Goal: Task Accomplishment & Management: Manage account settings

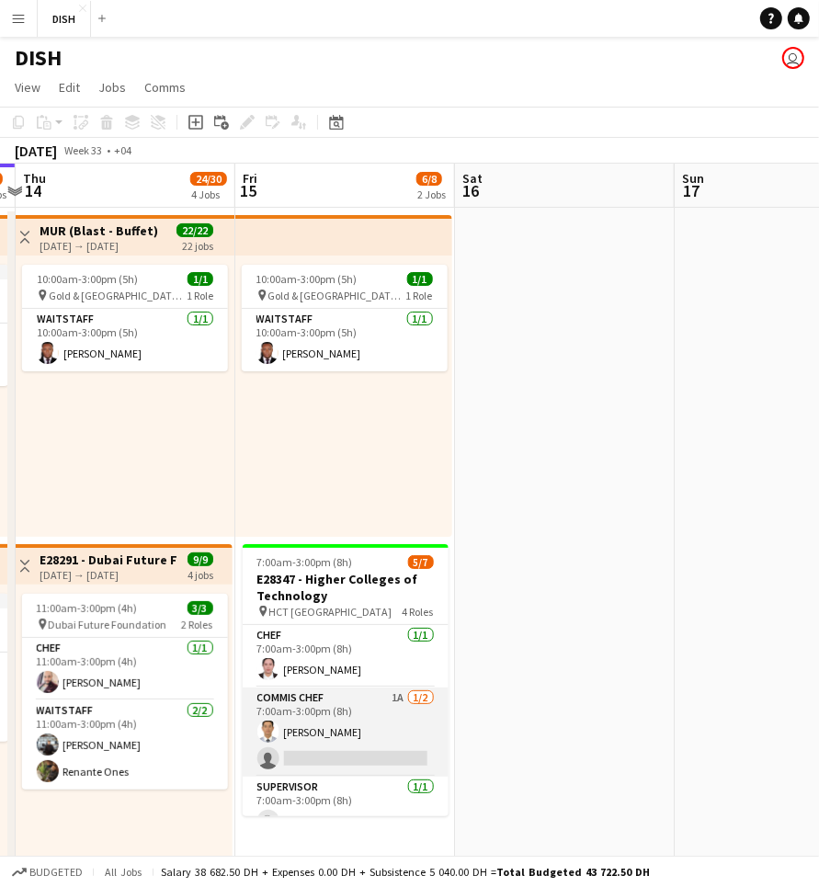
scroll to position [138, 0]
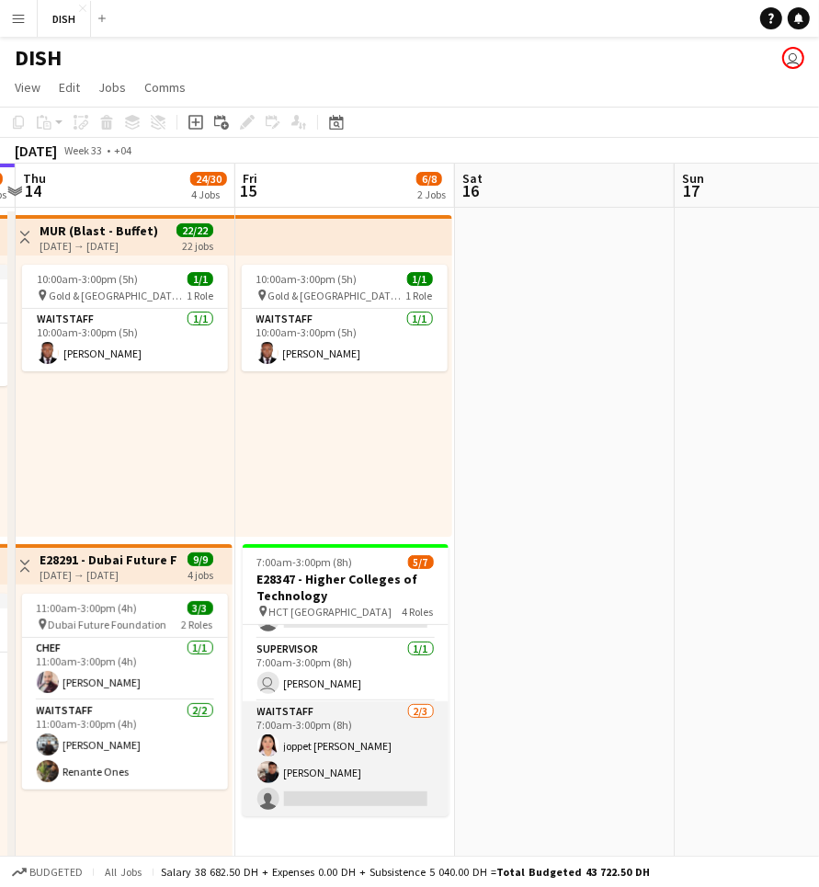
click at [379, 750] on app-card-role "Waitstaff [DATE] 7:00am-3:00pm (8h) joppet [PERSON_NAME] [PERSON_NAME] single-n…" at bounding box center [346, 760] width 206 height 116
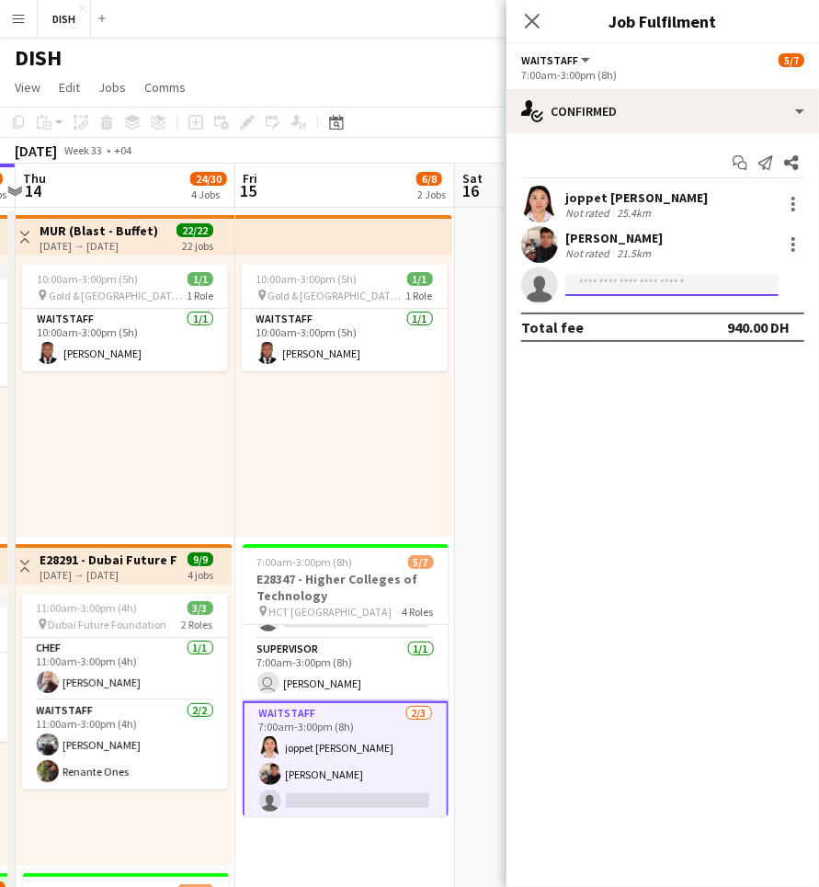
click at [590, 291] on input at bounding box center [672, 285] width 213 height 22
type input "*"
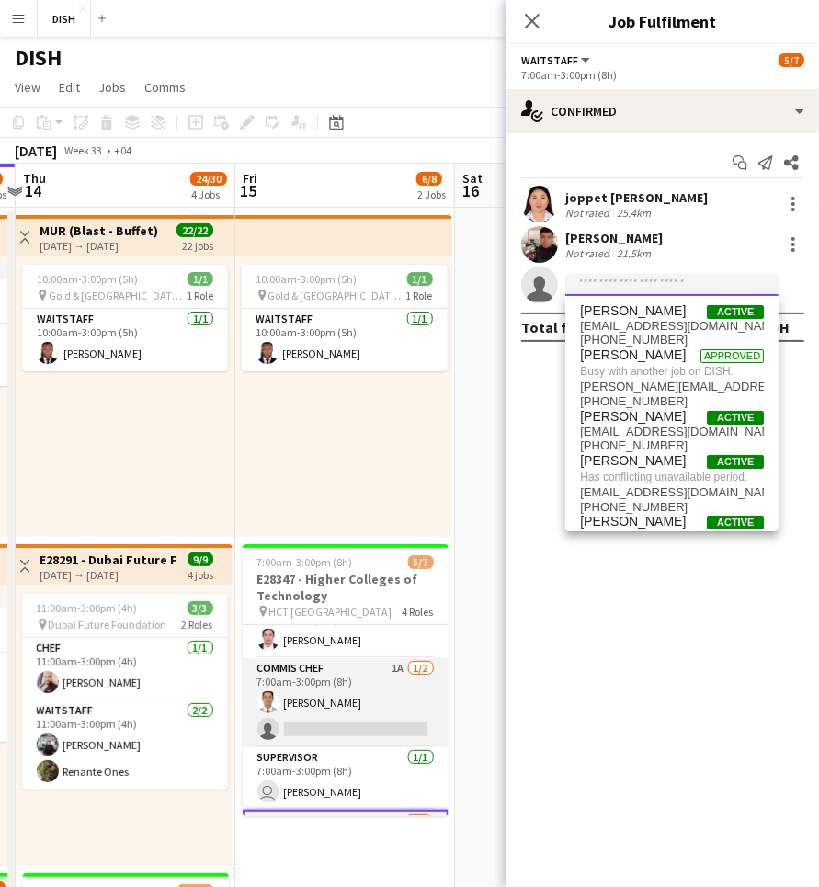
scroll to position [0, 0]
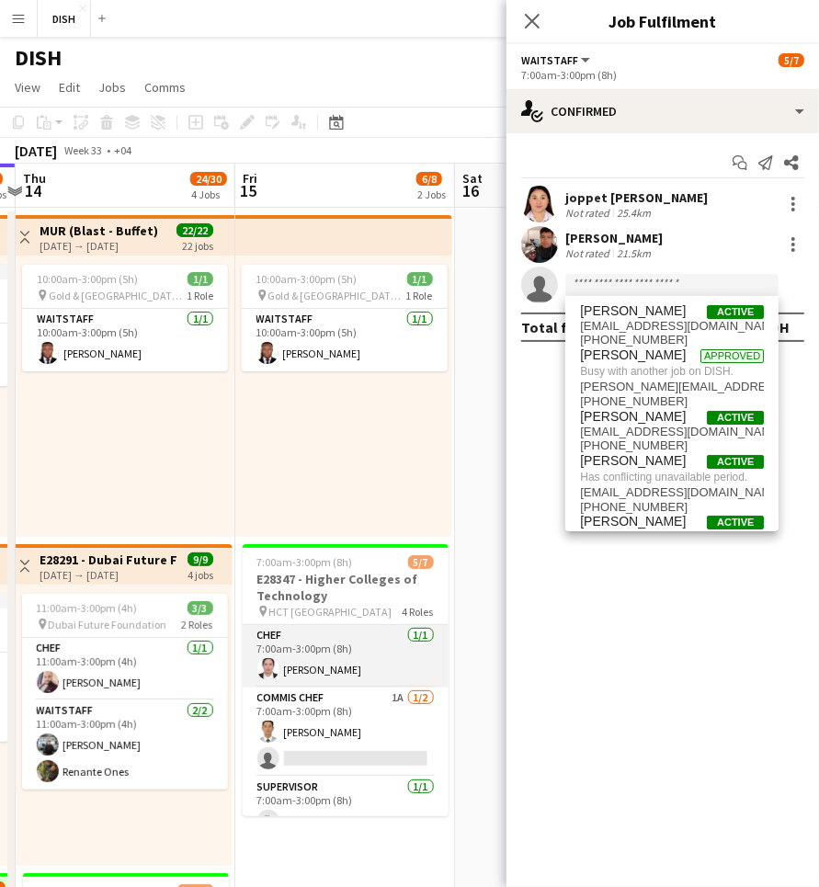
click at [346, 653] on app-card-role "Chef [DATE] 7:00am-3:00pm (8h) [PERSON_NAME]" at bounding box center [346, 656] width 206 height 63
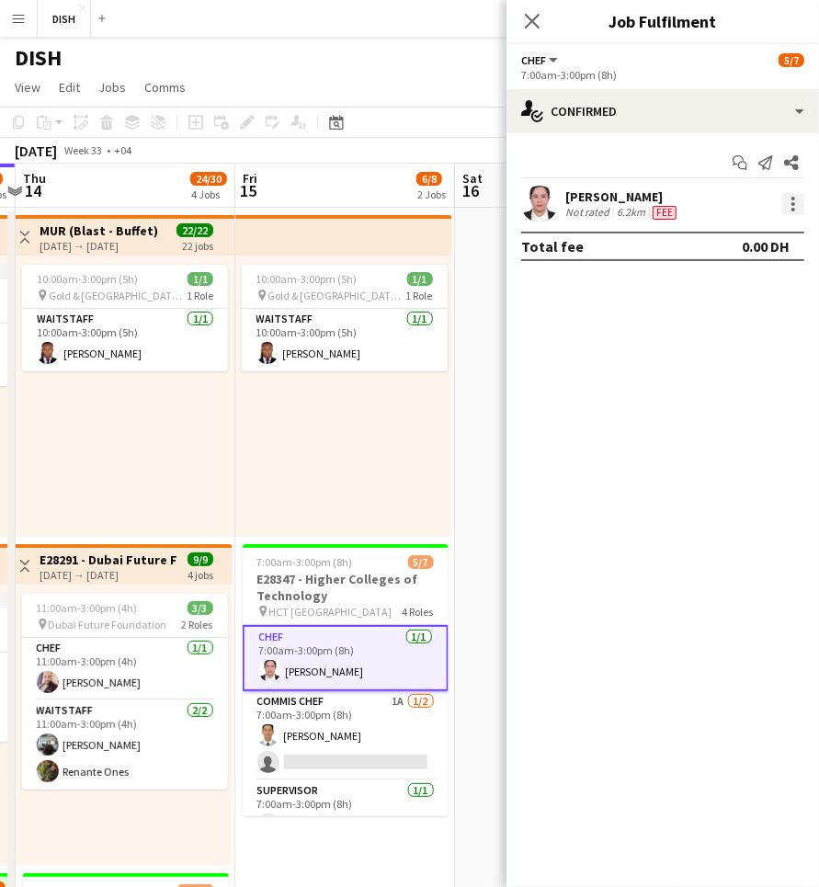
click at [798, 210] on div at bounding box center [794, 204] width 22 height 22
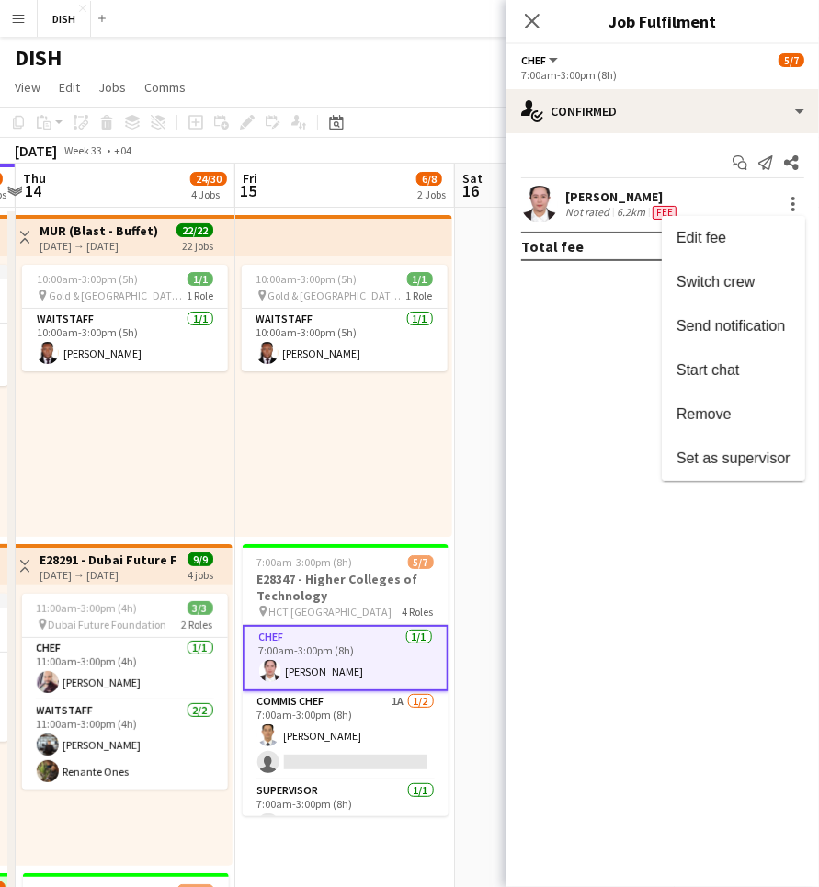
click at [361, 730] on div at bounding box center [409, 443] width 819 height 887
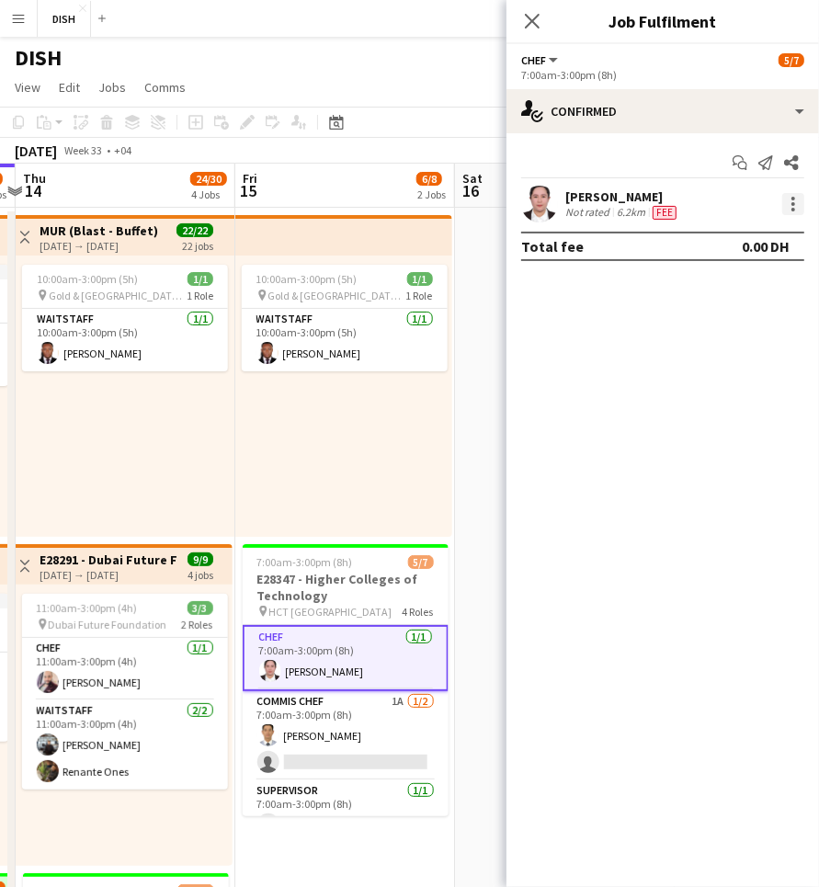
click at [788, 211] on div at bounding box center [794, 204] width 22 height 22
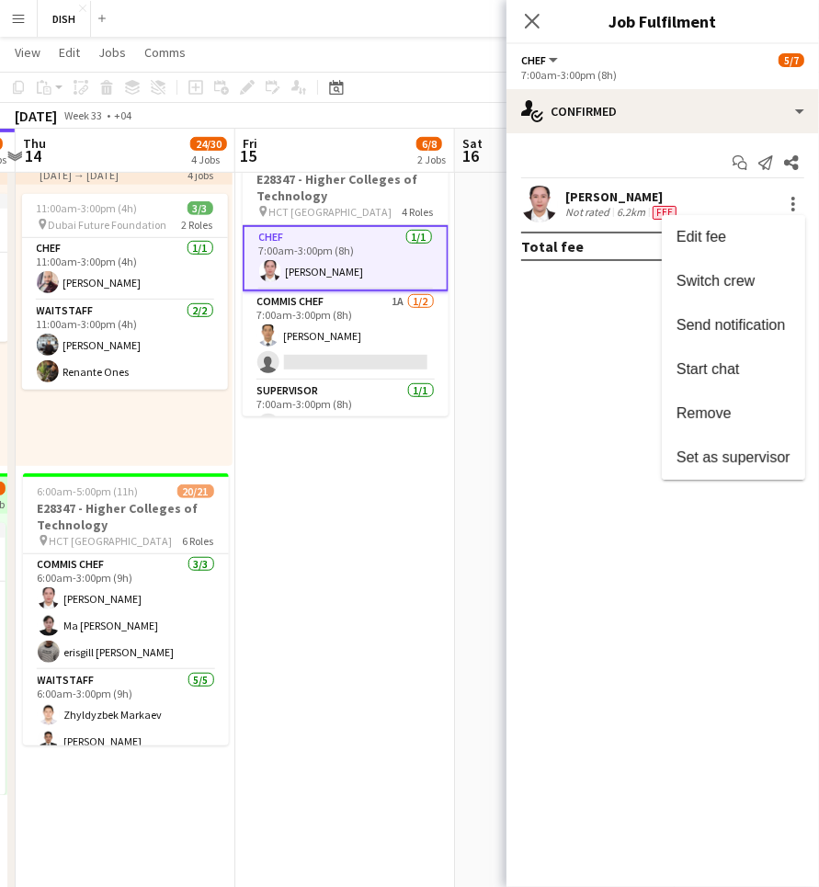
scroll to position [397, 0]
click at [371, 340] on div at bounding box center [409, 443] width 819 height 887
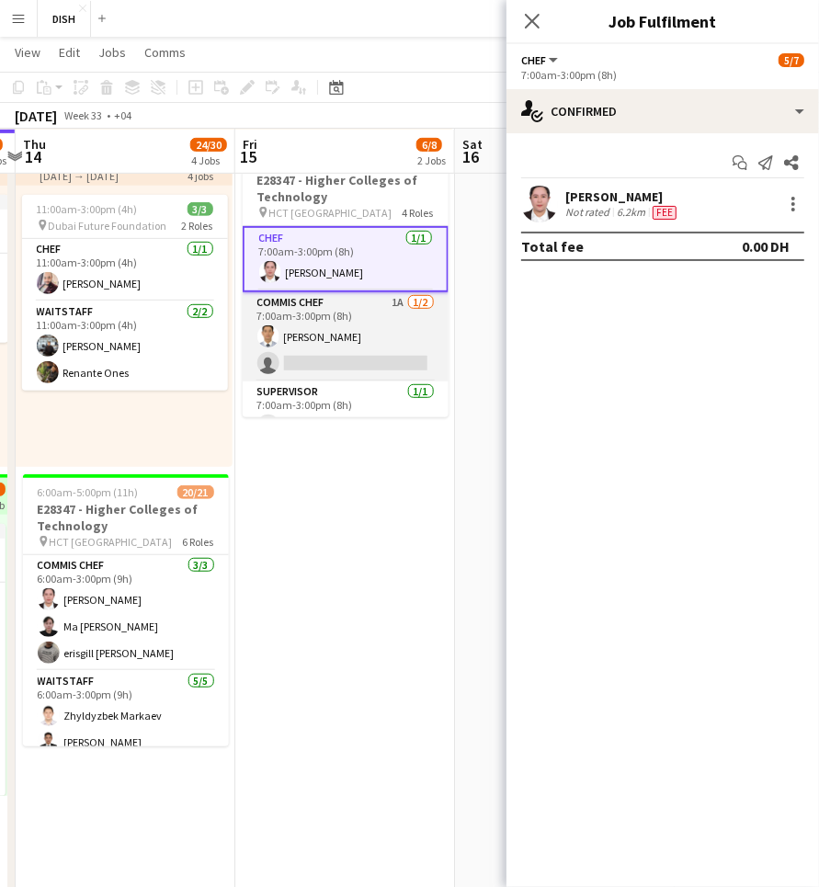
click at [361, 334] on app-card-role "Commis Chef 1A [DATE] 7:00am-3:00pm (8h) [PERSON_NAME] single-neutral-actions" at bounding box center [346, 336] width 206 height 89
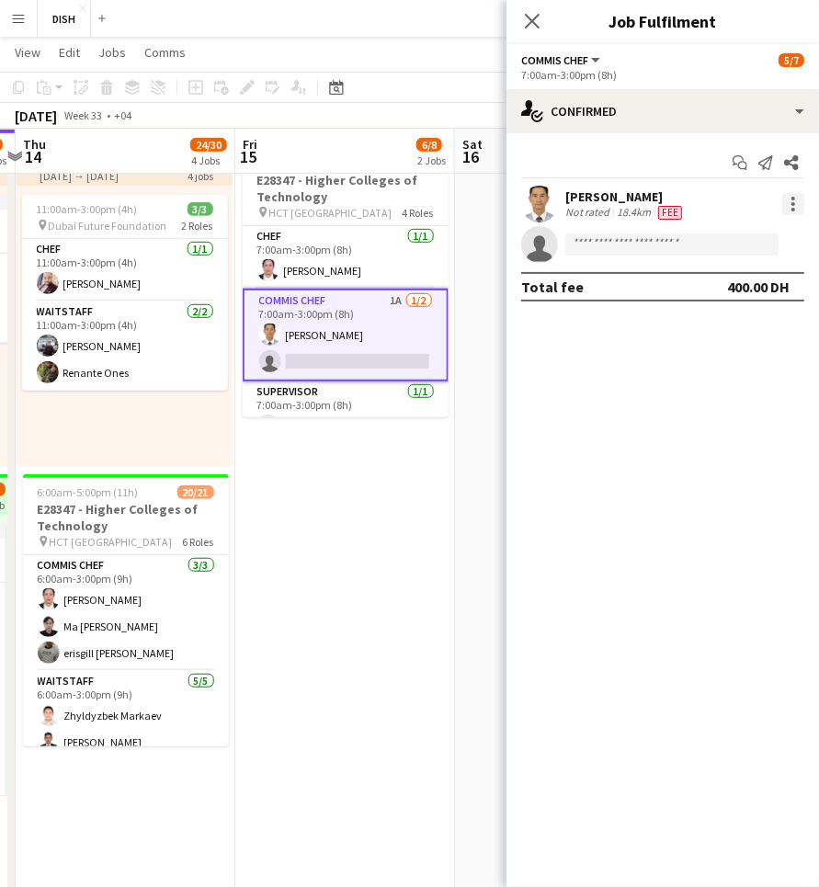
click at [795, 200] on div at bounding box center [794, 204] width 22 height 22
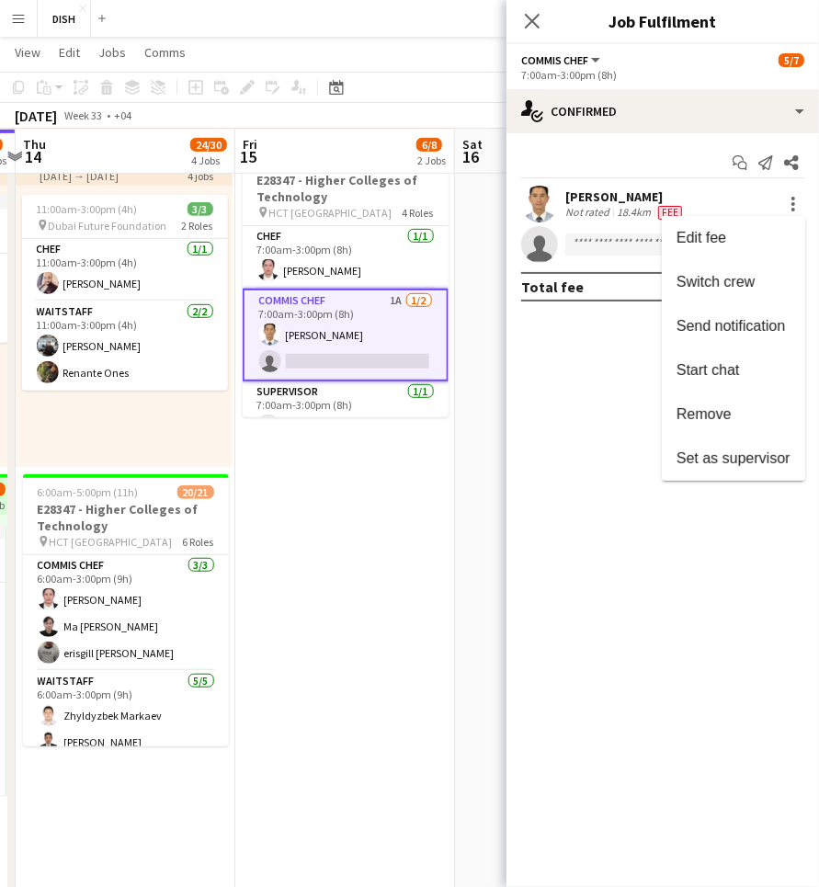
click at [776, 410] on span "Remove" at bounding box center [734, 414] width 114 height 17
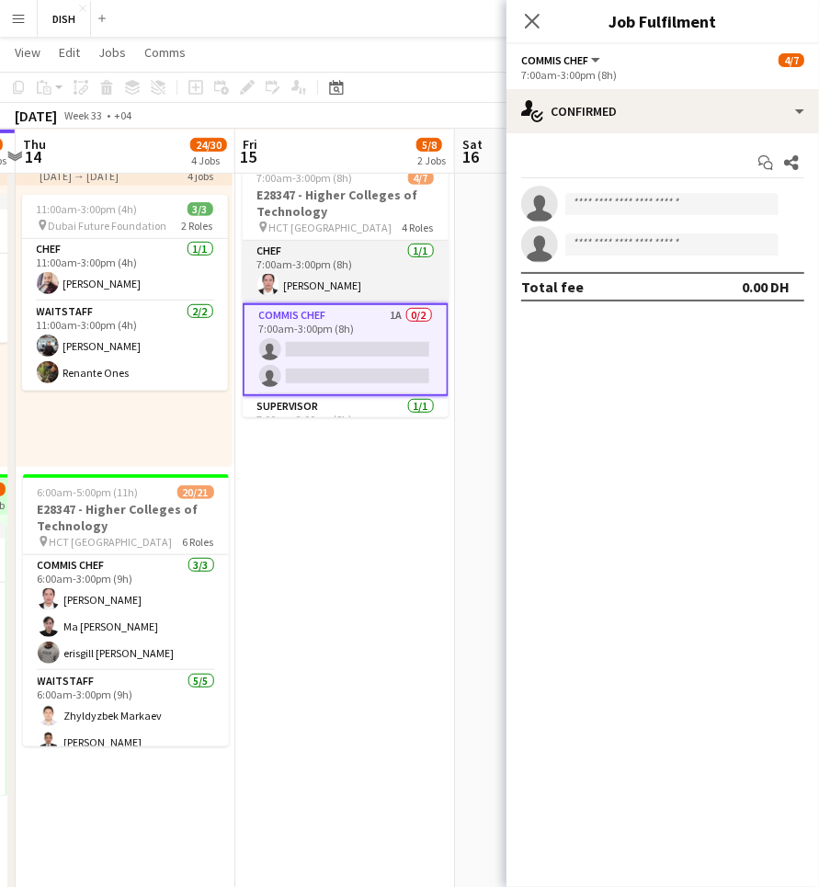
click at [355, 284] on app-card-role "Chef [DATE] 7:00am-3:00pm (8h) [PERSON_NAME]" at bounding box center [346, 272] width 206 height 63
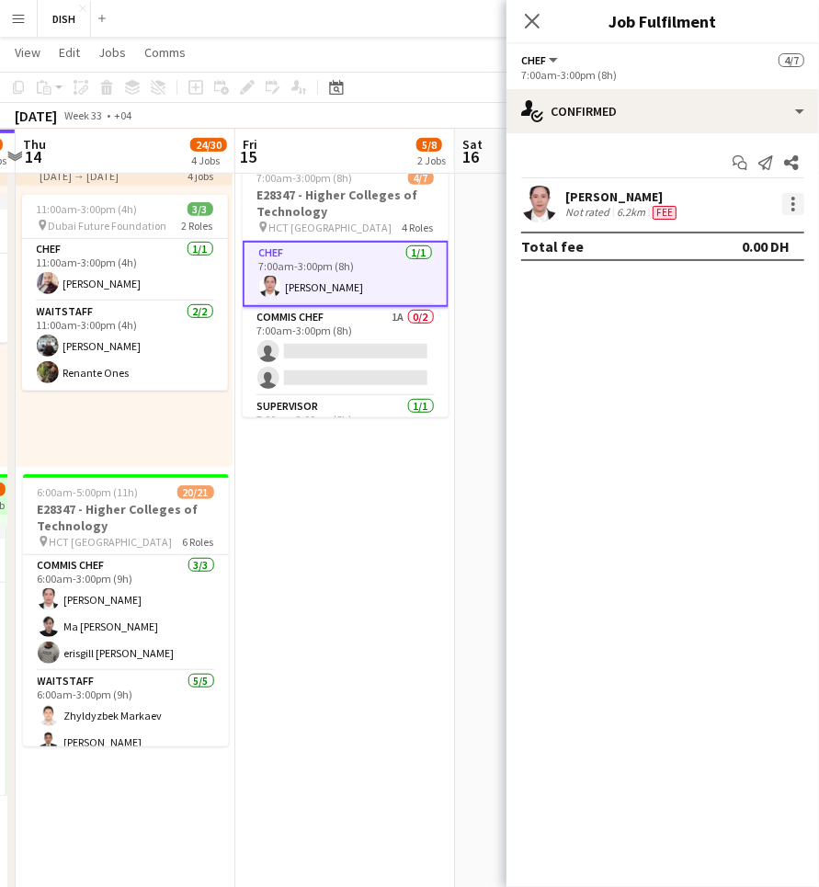
click at [796, 206] on div at bounding box center [794, 204] width 22 height 22
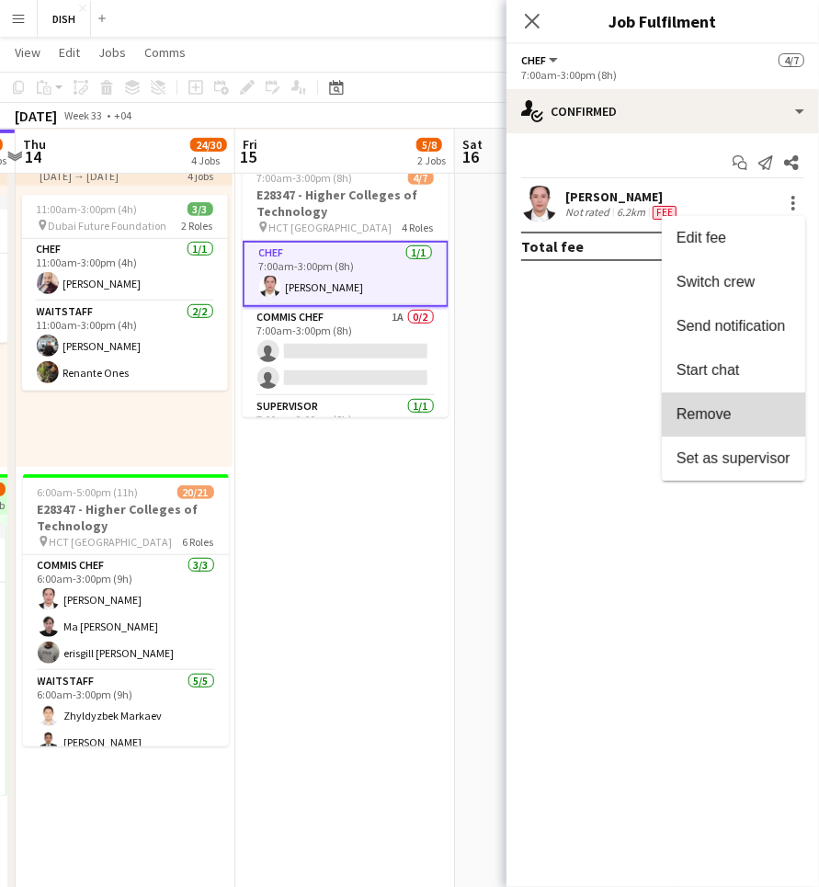
click at [774, 414] on span "Remove" at bounding box center [734, 414] width 114 height 17
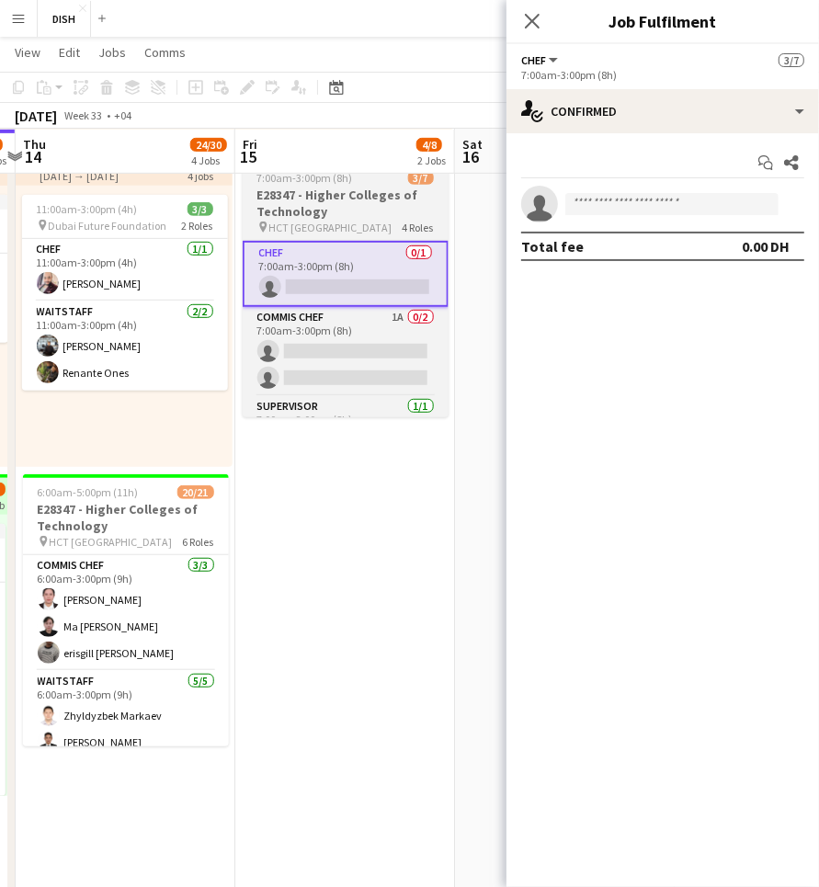
click at [400, 212] on h3 "E28347 - Higher Colleges of Technology" at bounding box center [346, 203] width 206 height 33
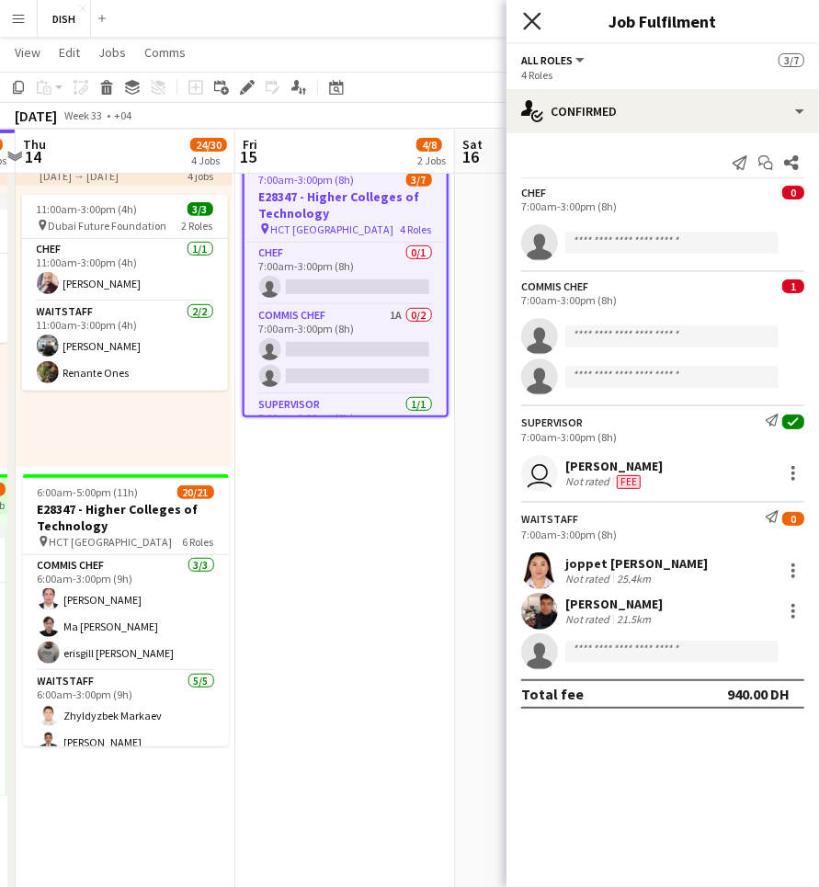
click at [532, 22] on icon at bounding box center [531, 20] width 17 height 17
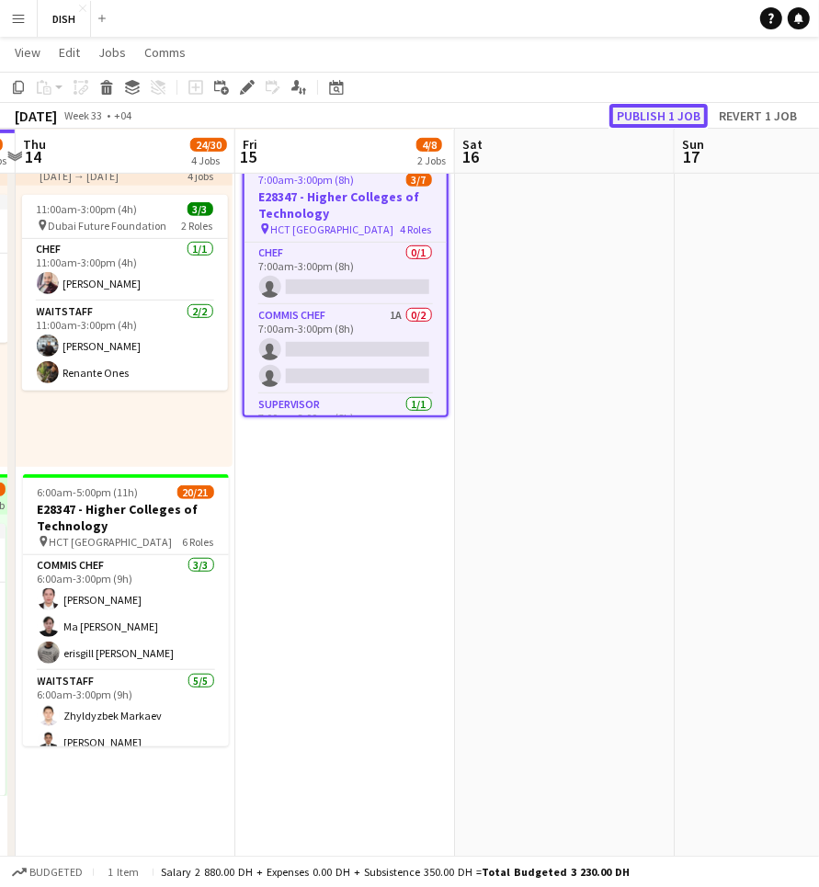
click at [681, 114] on button "Publish 1 job" at bounding box center [659, 116] width 98 height 24
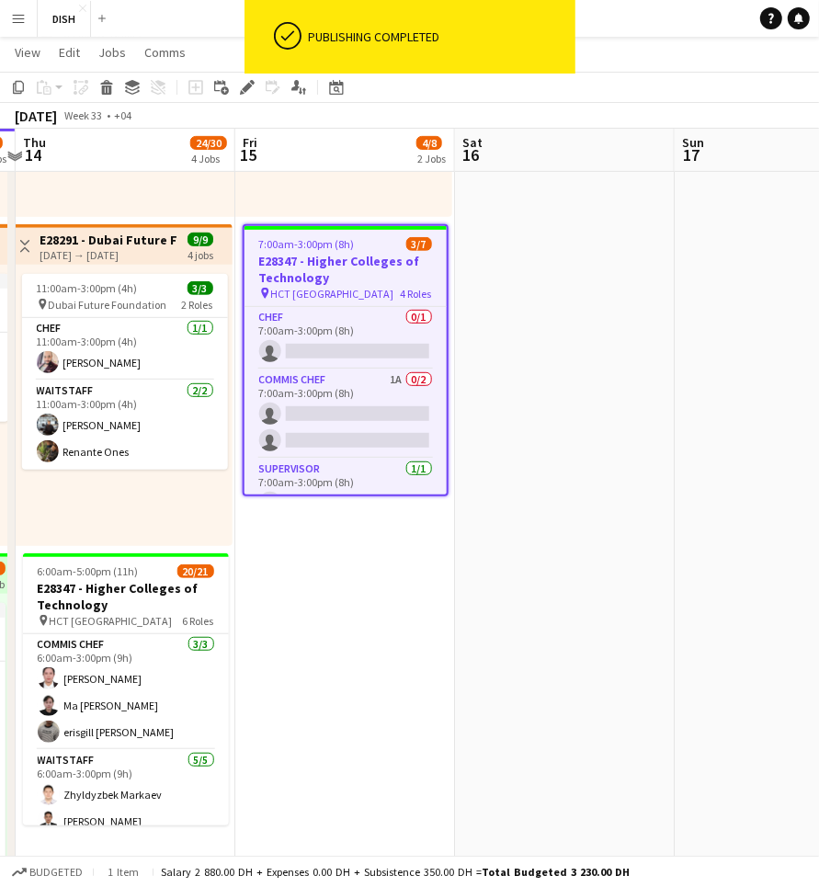
scroll to position [317, 0]
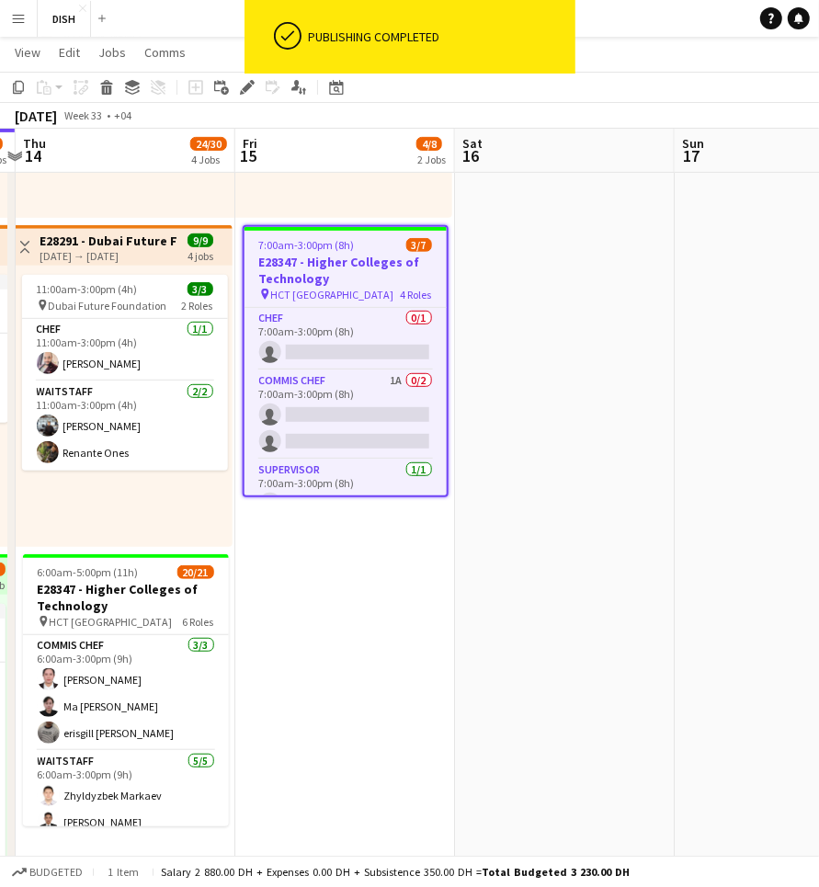
click at [360, 268] on h3 "E28347 - Higher Colleges of Technology" at bounding box center [346, 270] width 202 height 33
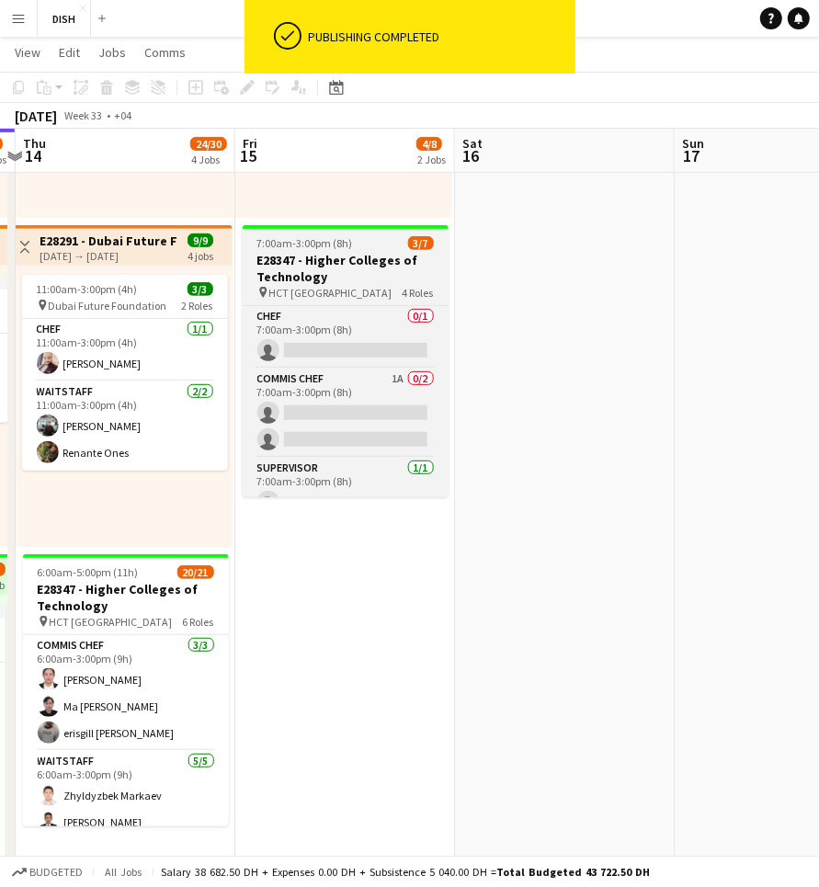
click at [337, 258] on h3 "E28347 - Higher Colleges of Technology" at bounding box center [346, 268] width 206 height 33
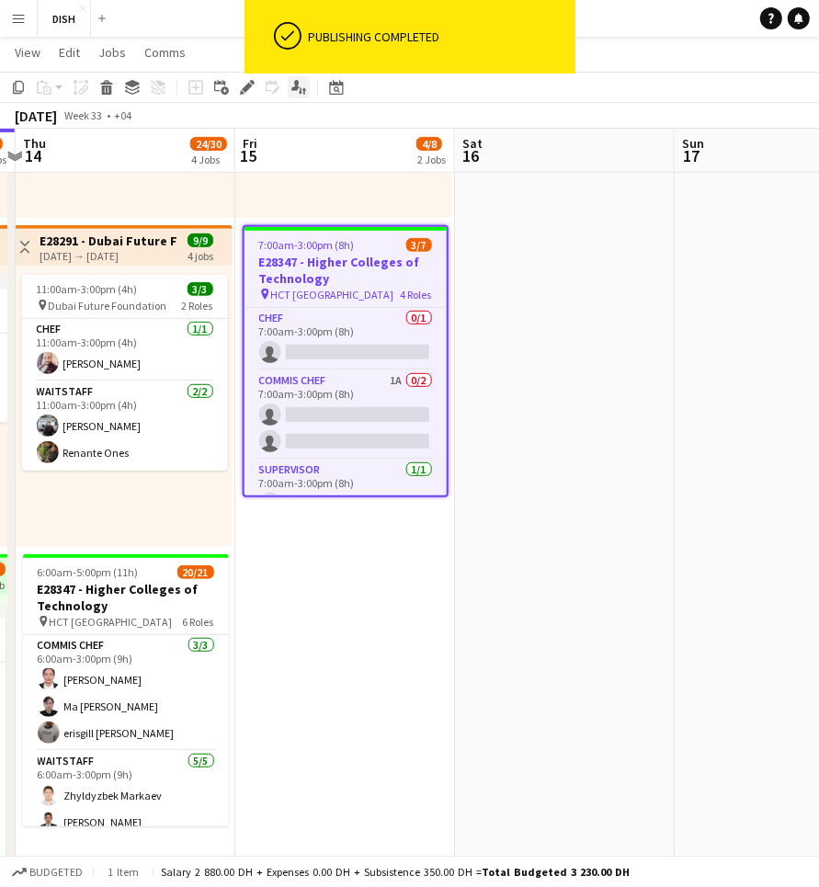
click at [296, 92] on icon "Applicants" at bounding box center [299, 87] width 15 height 15
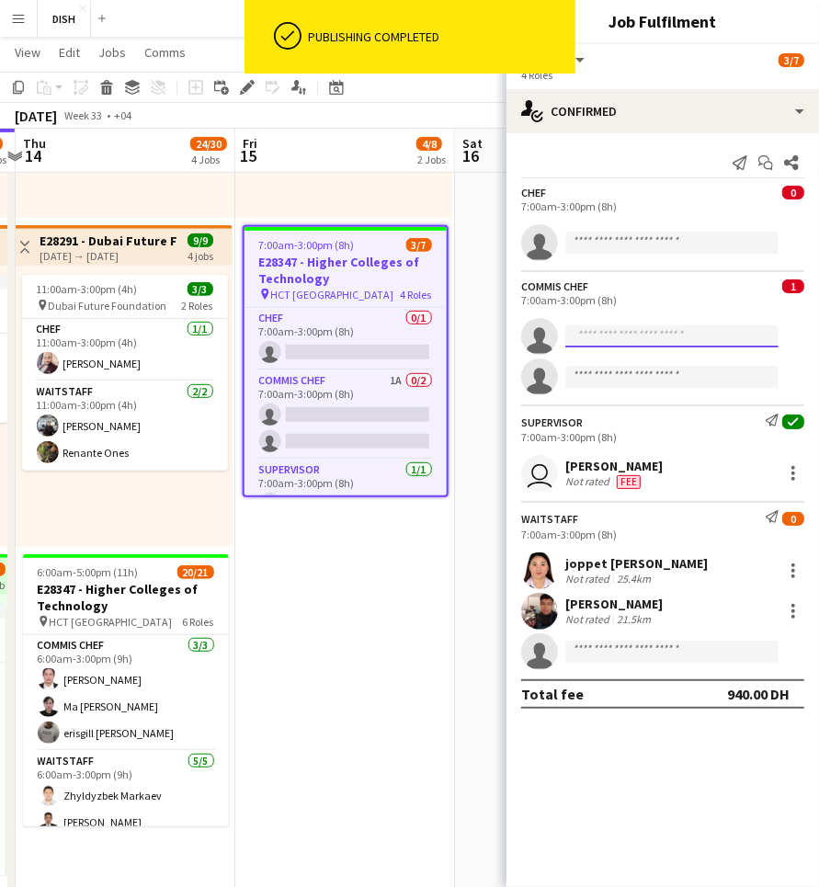
click at [621, 338] on input at bounding box center [672, 337] width 213 height 22
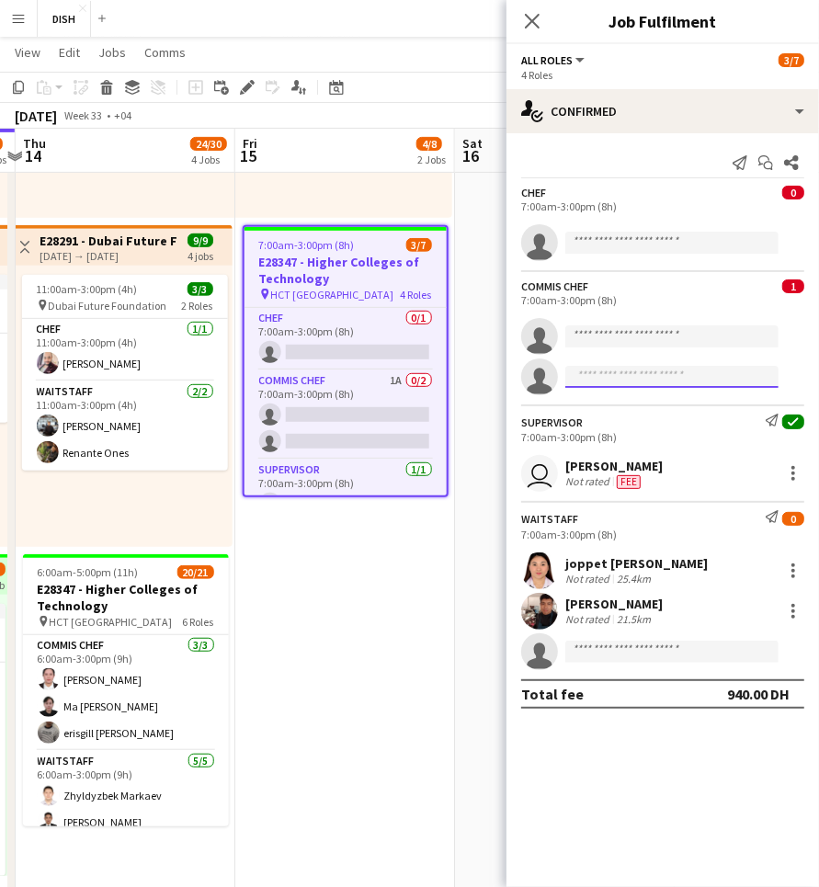
click at [614, 380] on input at bounding box center [672, 377] width 213 height 22
click at [607, 648] on input at bounding box center [672, 652] width 213 height 22
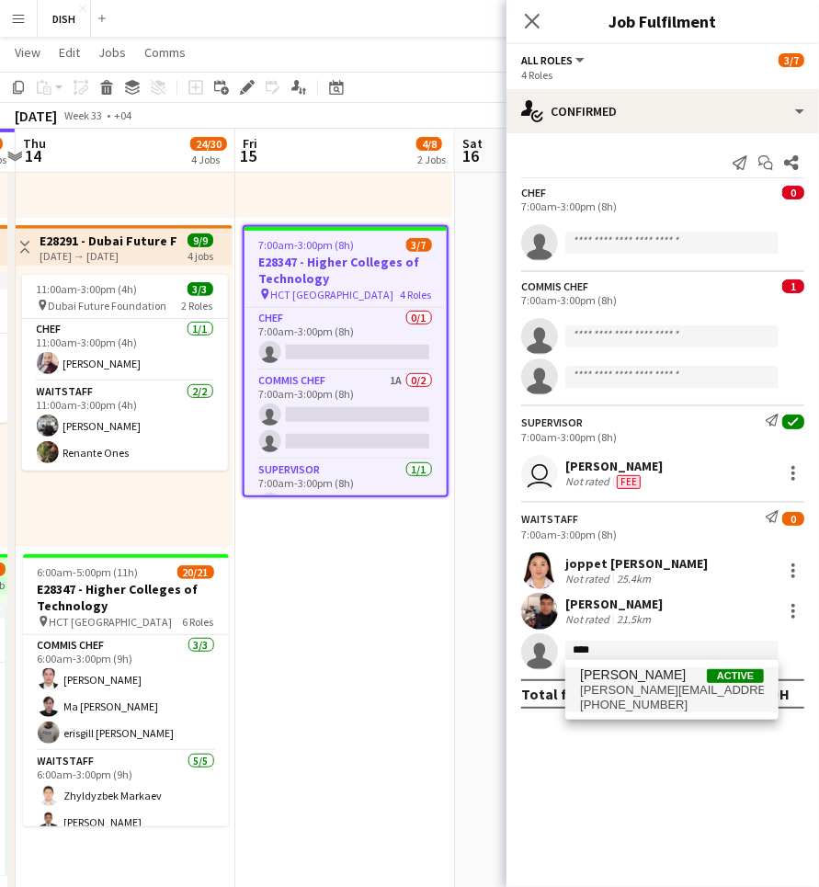
type input "****"
click at [635, 679] on span "[PERSON_NAME]" at bounding box center [633, 676] width 106 height 16
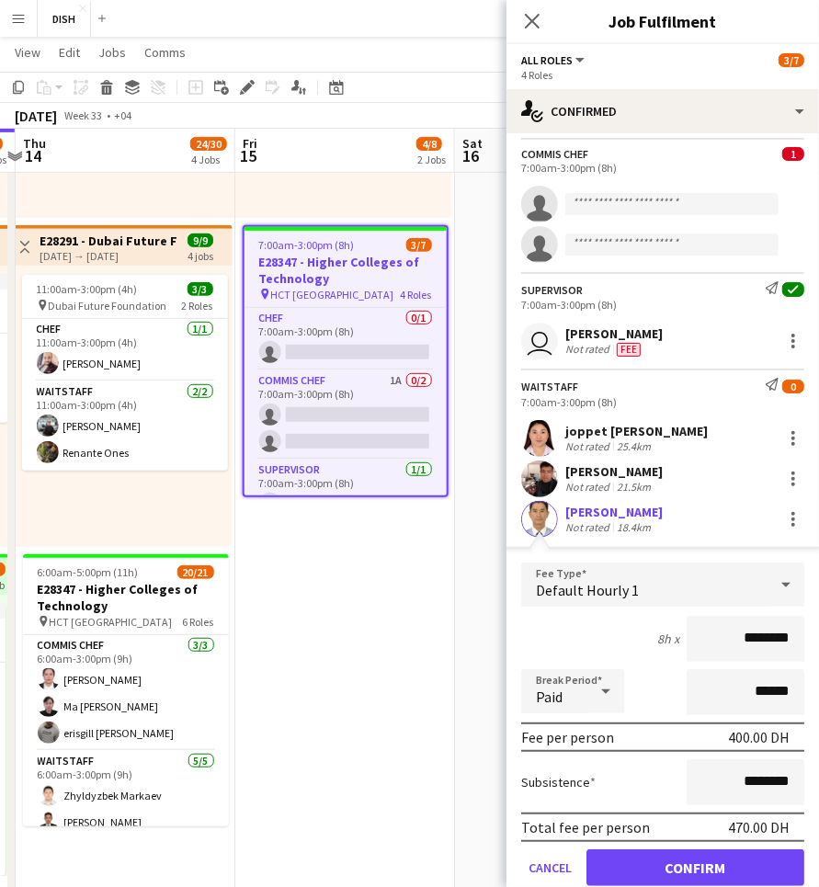
scroll to position [196, 0]
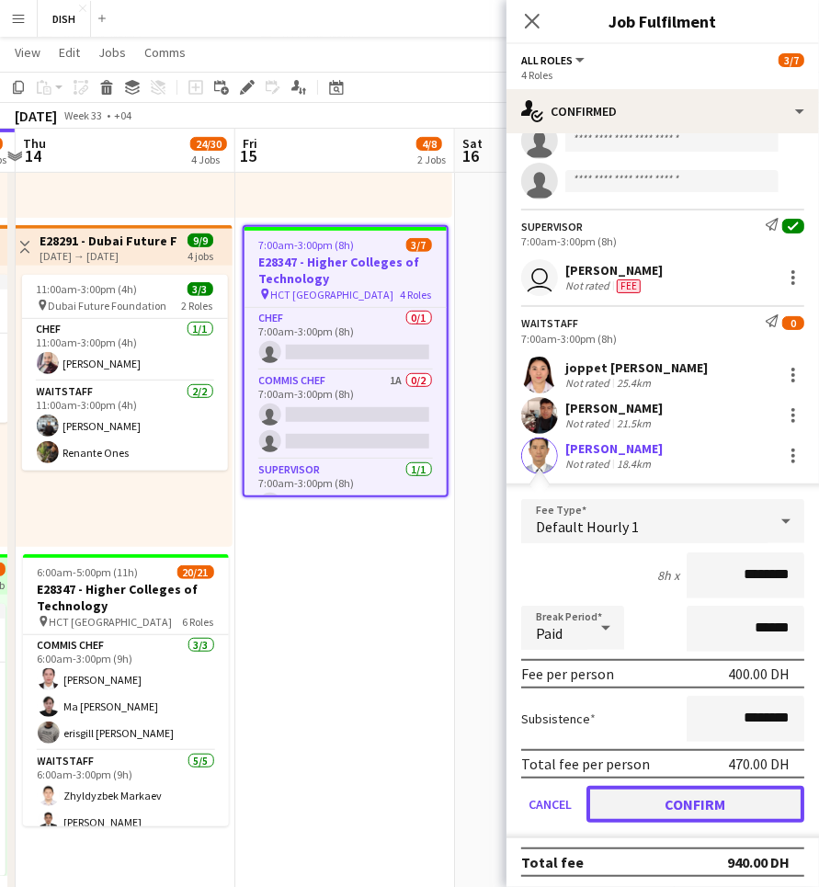
click at [718, 798] on button "Confirm" at bounding box center [696, 804] width 218 height 37
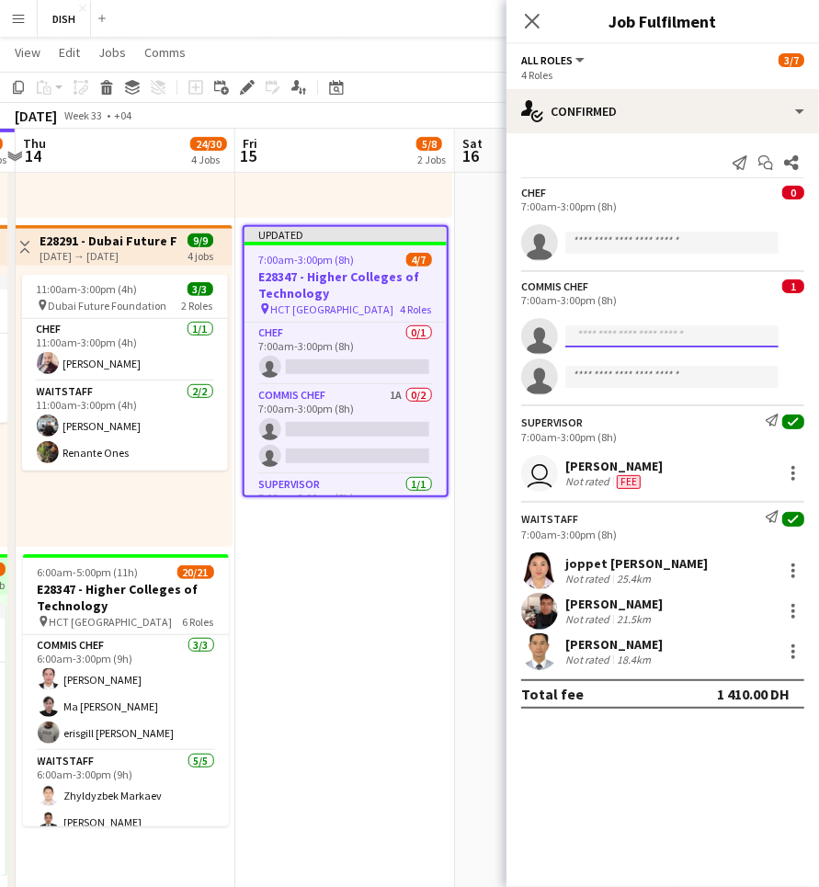
click at [625, 339] on input at bounding box center [672, 337] width 213 height 22
click at [639, 386] on body "Menu Boards Boards Boards All jobs Status Workforce Workforce My Workforce Recr…" at bounding box center [409, 629] width 819 height 1893
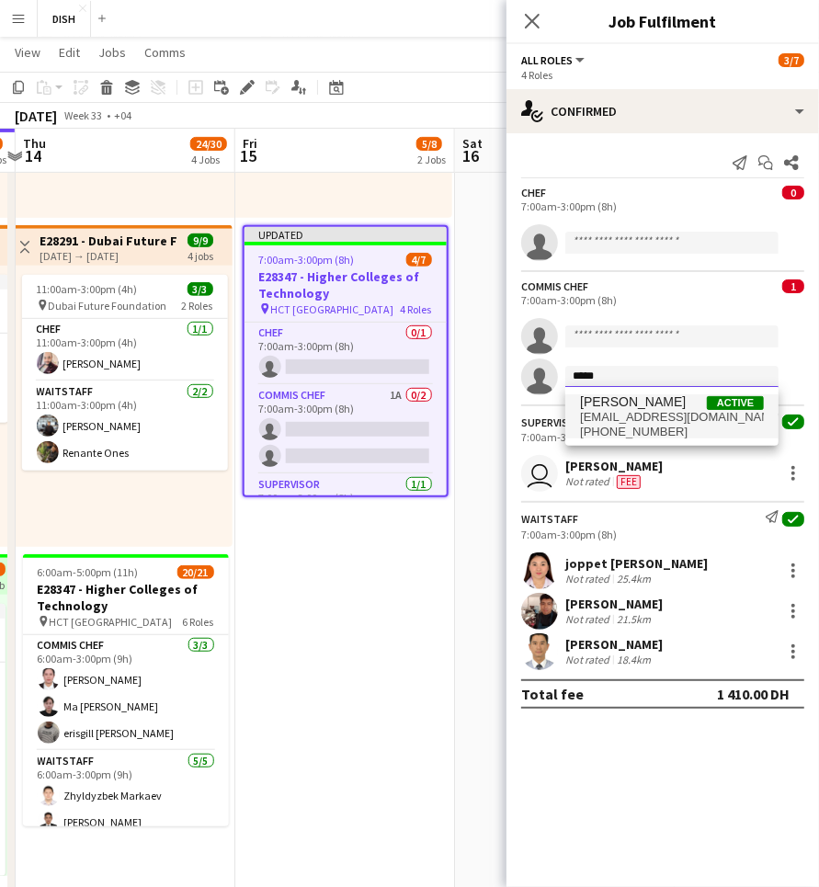
type input "*****"
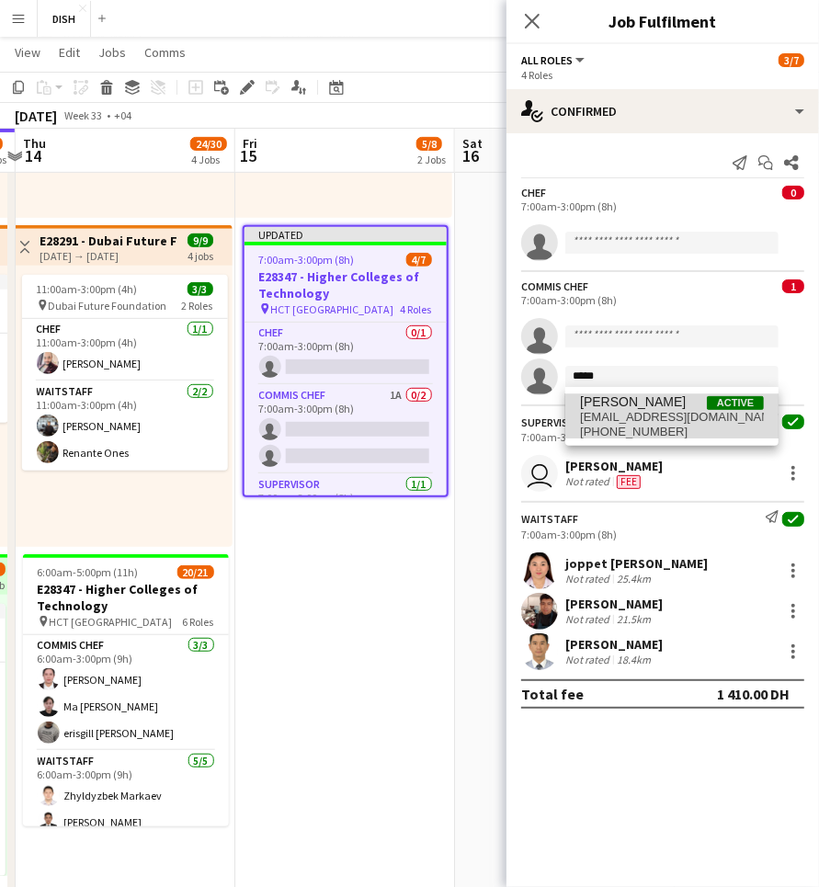
click at [648, 410] on span "[EMAIL_ADDRESS][DOMAIN_NAME]" at bounding box center [672, 417] width 184 height 15
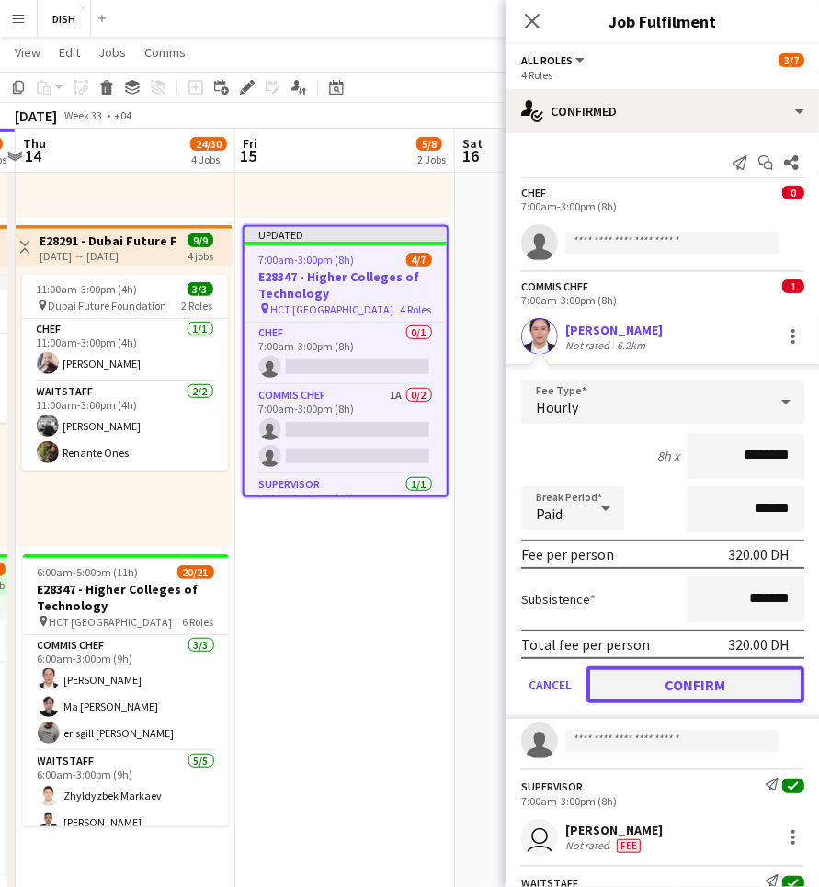
click at [706, 681] on button "Confirm" at bounding box center [696, 685] width 218 height 37
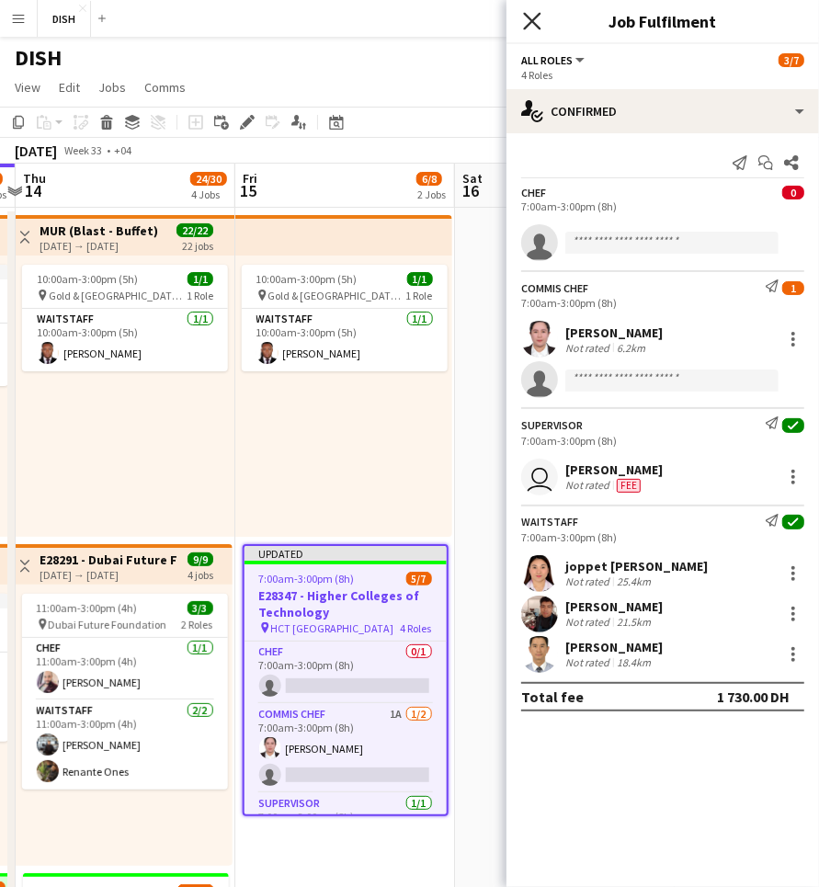
click at [532, 22] on icon at bounding box center [531, 20] width 17 height 17
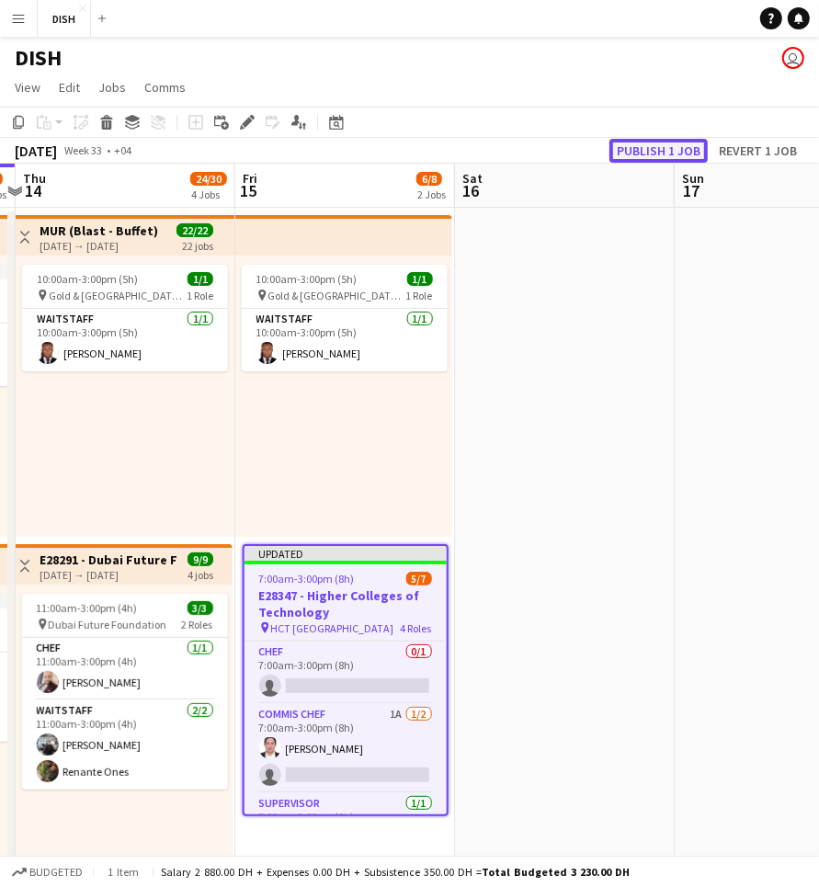
click at [662, 154] on button "Publish 1 job" at bounding box center [659, 151] width 98 height 24
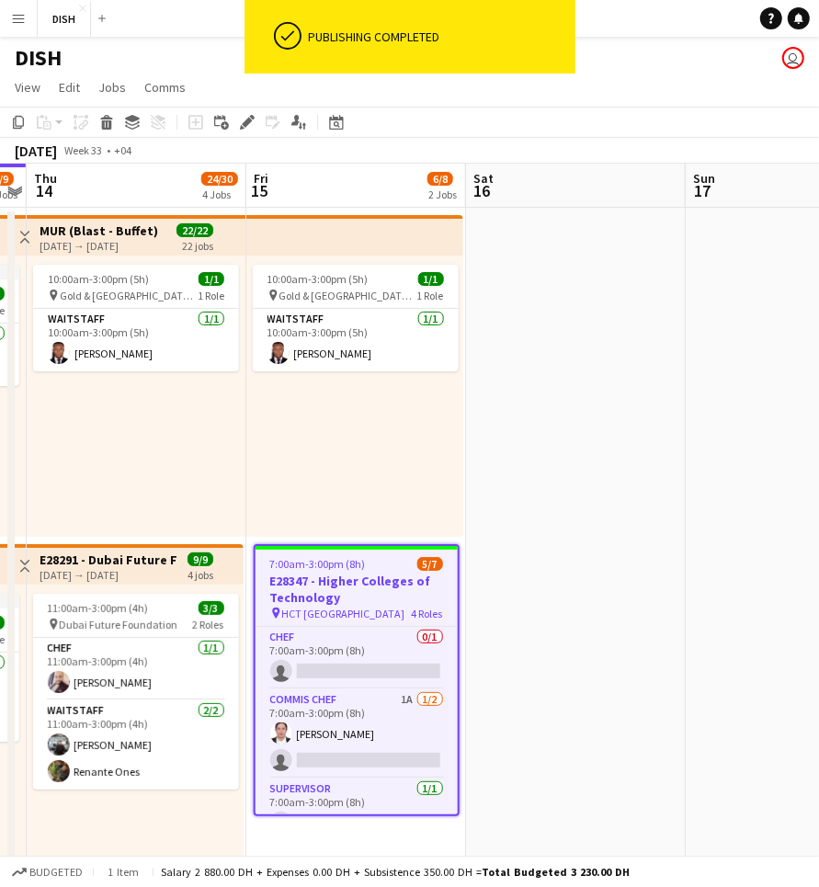
scroll to position [0, 644]
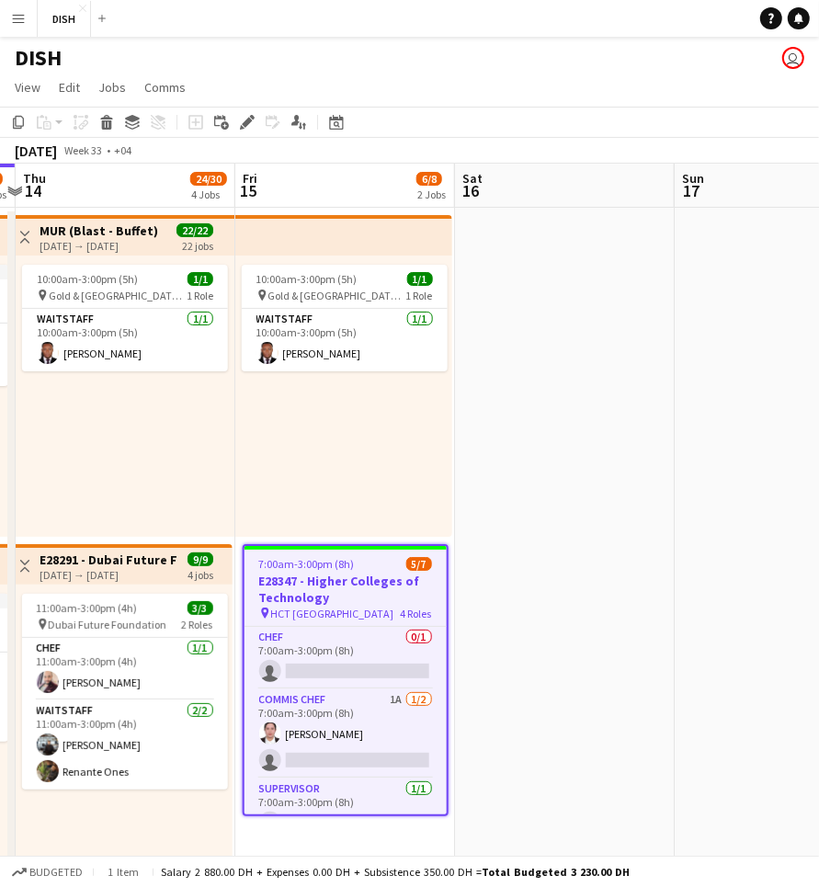
click at [566, 212] on app-date-cell at bounding box center [565, 863] width 220 height 1310
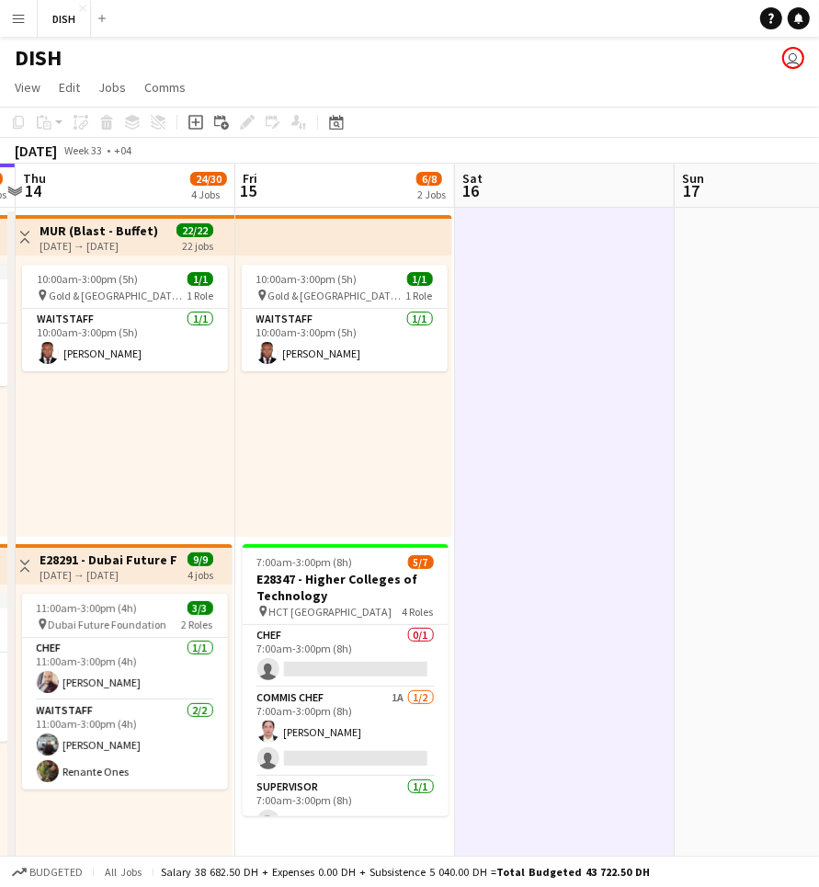
click at [578, 289] on app-date-cell at bounding box center [565, 863] width 220 height 1310
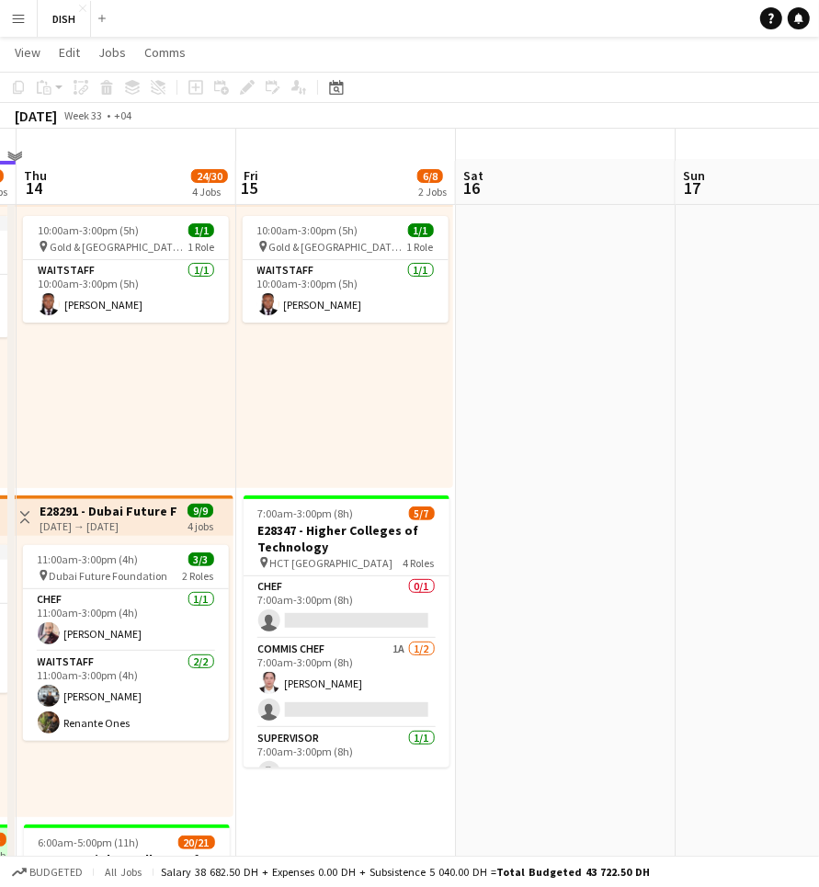
scroll to position [0, 0]
